Goal: Find specific page/section: Find specific page/section

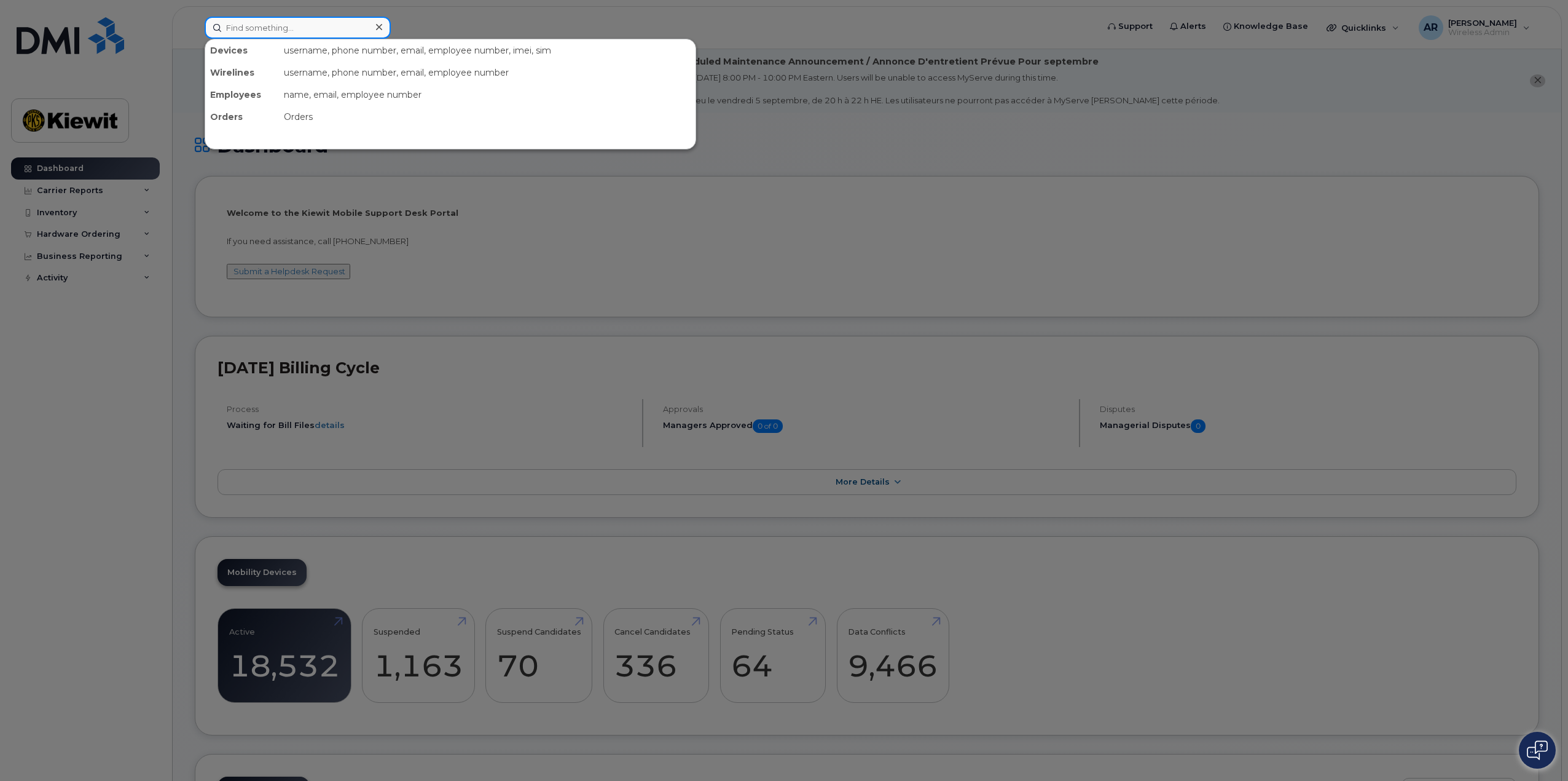
click at [250, 33] on input at bounding box center [298, 27] width 186 height 22
type input "[PERSON_NAME].[PERSON_NAME]"
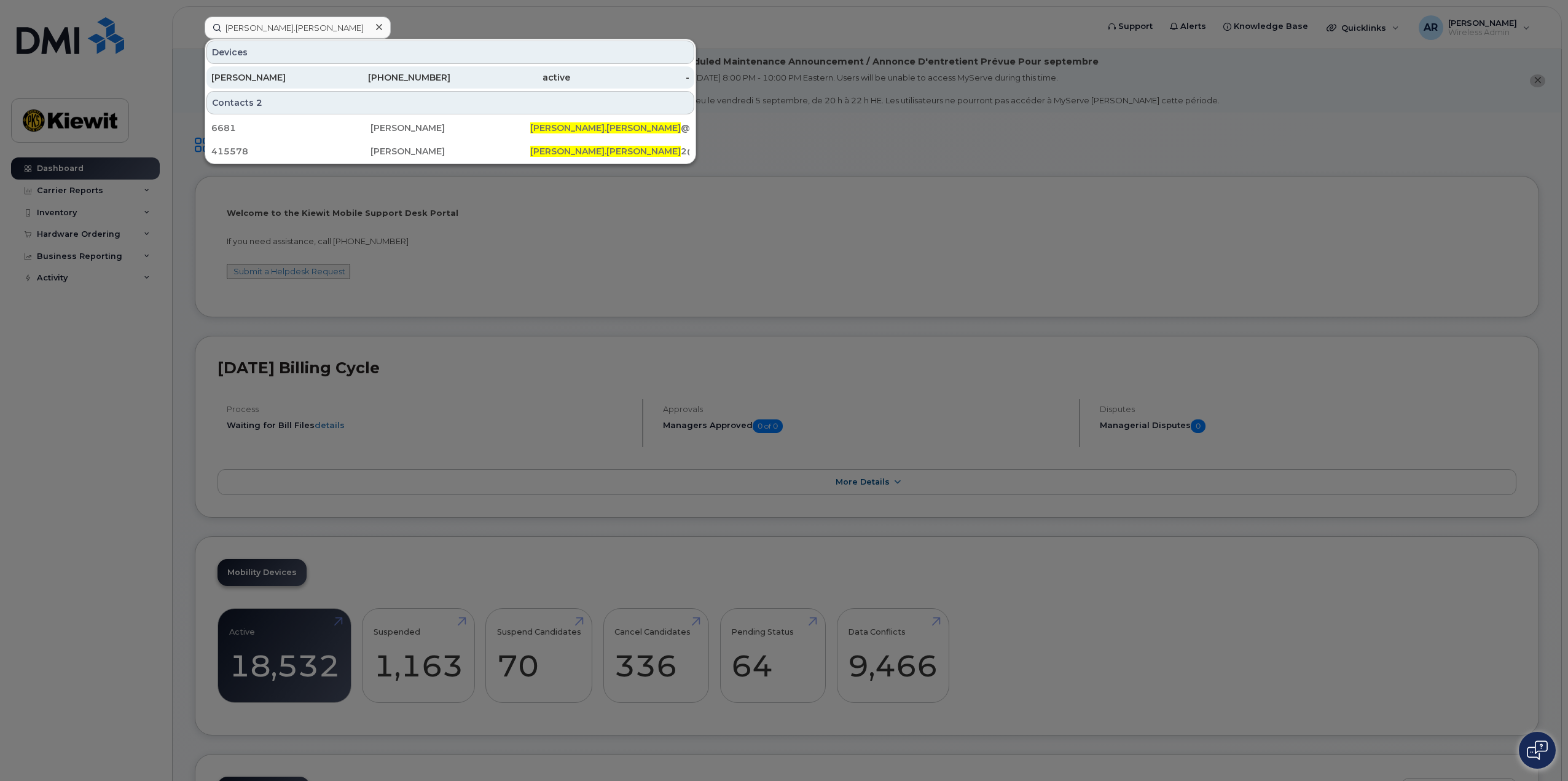
click at [284, 82] on div "[PERSON_NAME]" at bounding box center [271, 77] width 119 height 13
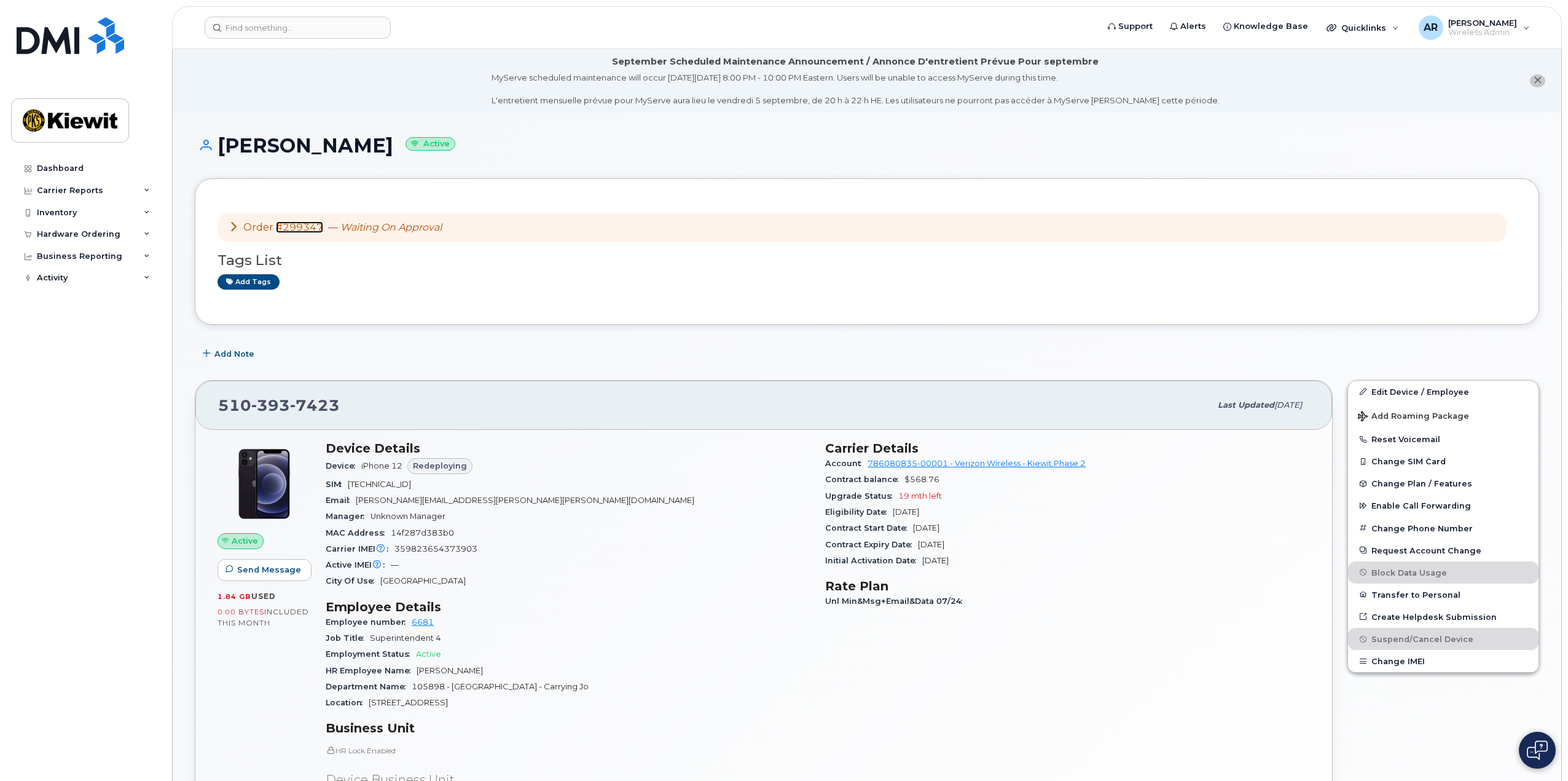
click at [298, 227] on link "#299347" at bounding box center [299, 227] width 48 height 12
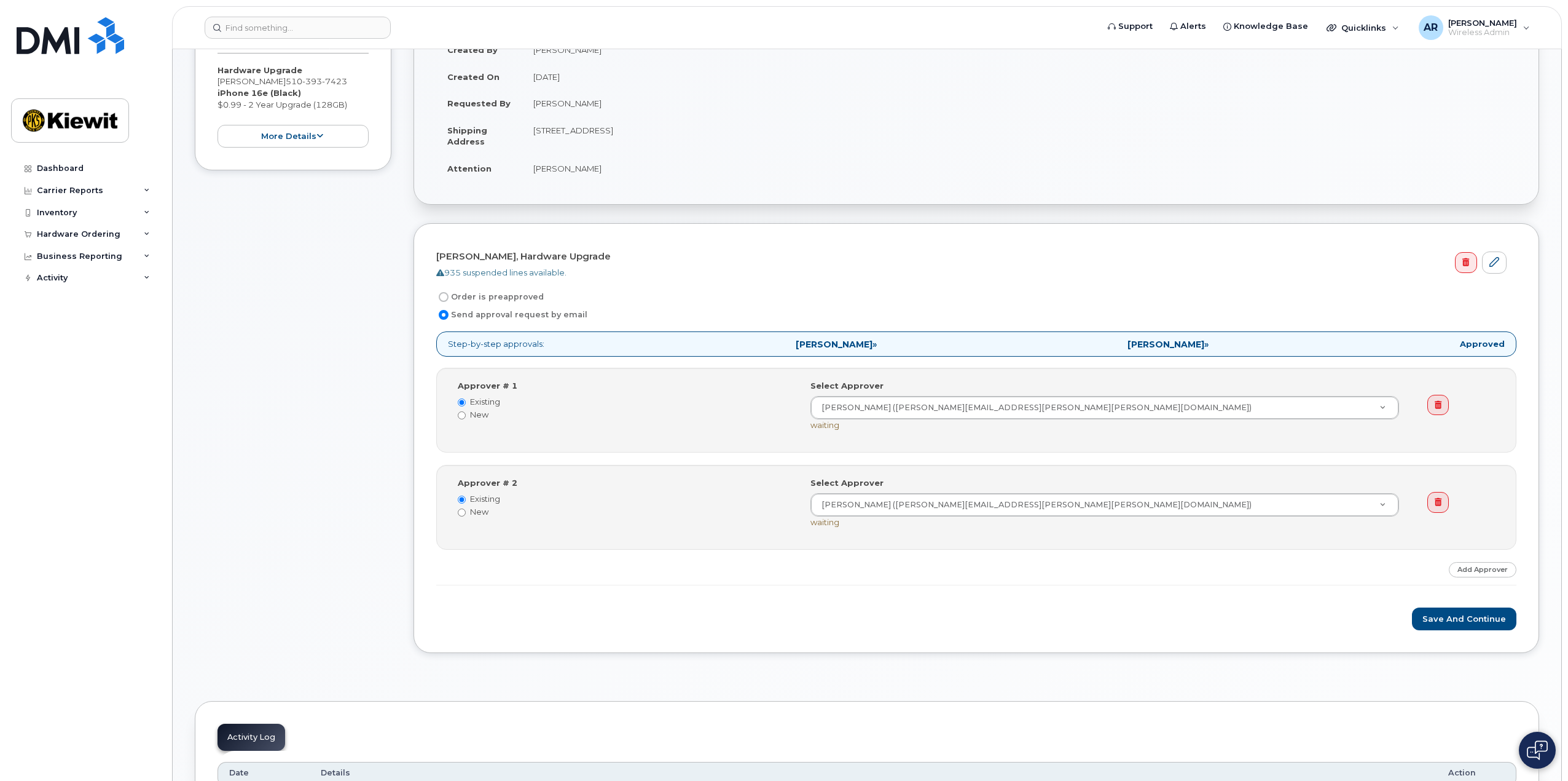
scroll to position [246, 0]
